Goal: Information Seeking & Learning: Learn about a topic

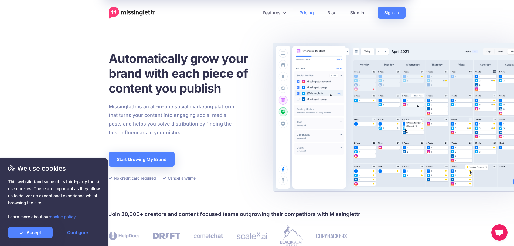
click at [308, 14] on link "Pricing" at bounding box center [307, 13] width 28 height 12
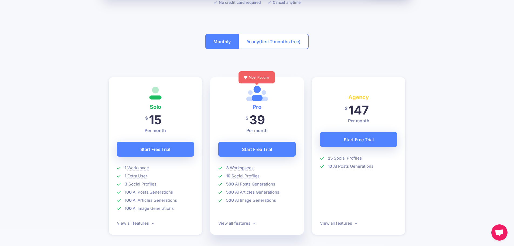
scroll to position [90, 0]
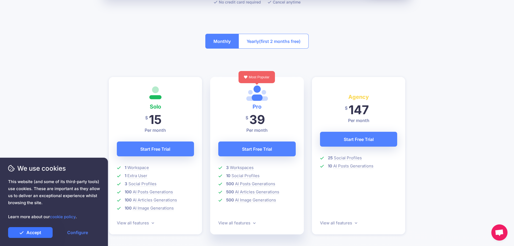
click at [33, 232] on link "Accept" at bounding box center [30, 232] width 44 height 11
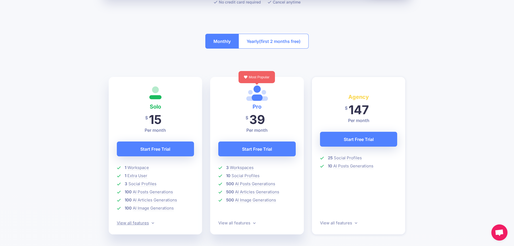
click at [146, 223] on link "View all features" at bounding box center [135, 222] width 37 height 5
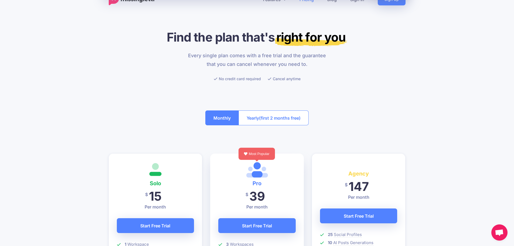
scroll to position [0, 0]
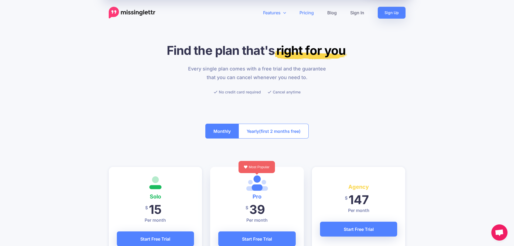
click at [283, 12] on icon at bounding box center [284, 13] width 3 height 4
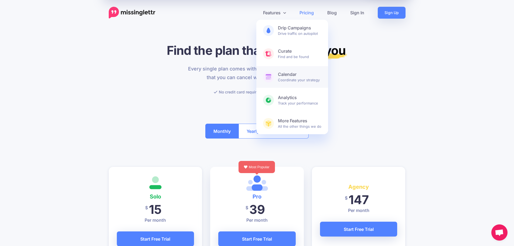
click at [292, 78] on span "Calendar Coordinate your strategy" at bounding box center [299, 76] width 43 height 11
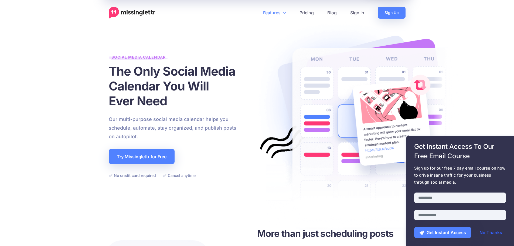
click at [494, 232] on link "No Thanks" at bounding box center [490, 232] width 33 height 11
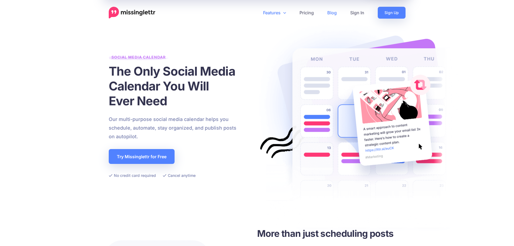
click at [330, 13] on link "Blog" at bounding box center [331, 13] width 23 height 12
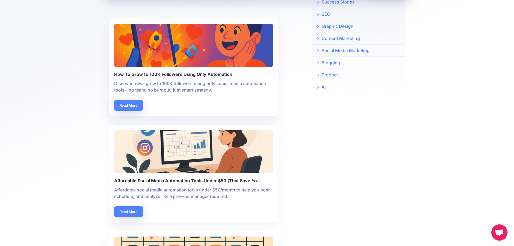
scroll to position [216, 0]
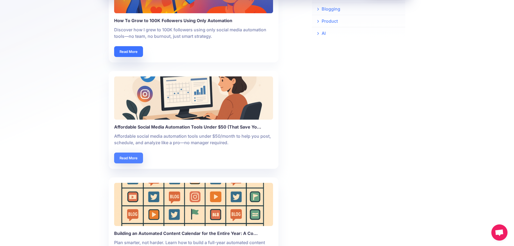
click at [137, 50] on link "Read More" at bounding box center [128, 51] width 29 height 11
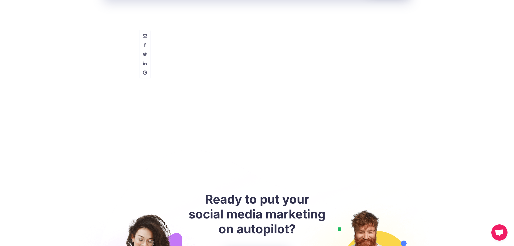
scroll to position [1807, 0]
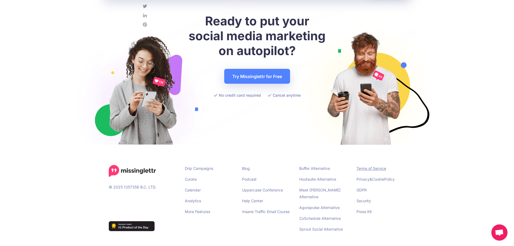
click at [365, 169] on link "Terms of Service" at bounding box center [371, 168] width 30 height 5
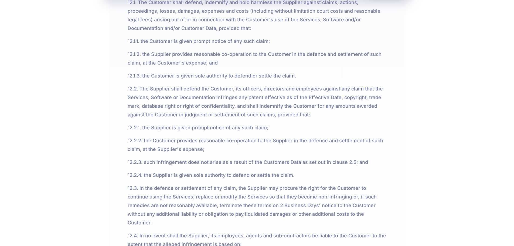
scroll to position [3899, 0]
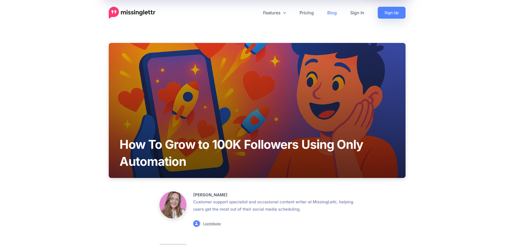
scroll to position [1807, 0]
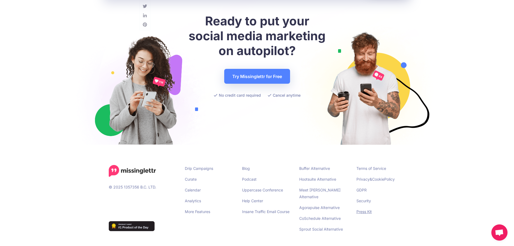
click at [361, 212] on link "Press Kit" at bounding box center [363, 211] width 15 height 5
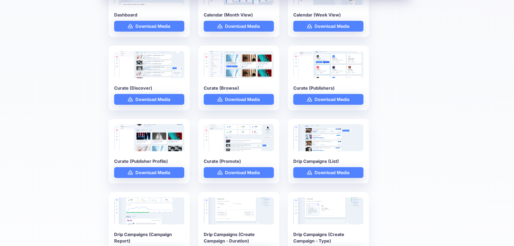
scroll to position [963, 0]
